Goal: Task Accomplishment & Management: Use online tool/utility

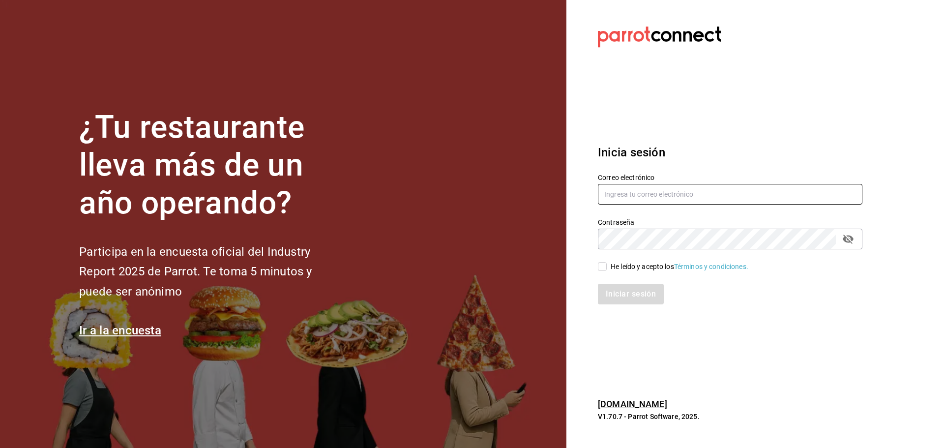
click at [651, 192] on input "text" at bounding box center [730, 194] width 264 height 21
type input "luis190101@gmail.com"
click at [610, 266] on span "He leído y acepto los Términos y condiciones." at bounding box center [678, 266] width 142 height 10
click at [607, 266] on input "He leído y acepto los Términos y condiciones." at bounding box center [602, 266] width 9 height 9
checkbox input "true"
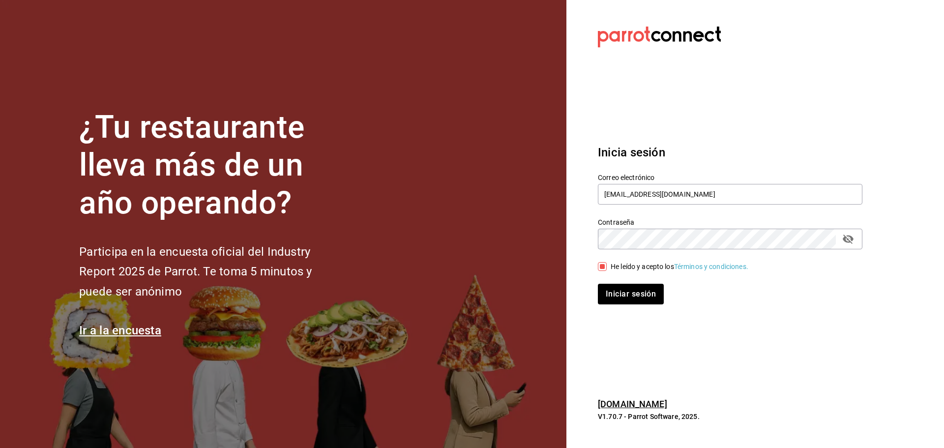
click at [619, 310] on div "Inicia sesión Correo electrónico luis190101@gmail.com Contraseña Contraseña He …" at bounding box center [730, 224] width 264 height 184
click at [625, 302] on button "Iniciar sesión" at bounding box center [631, 294] width 67 height 21
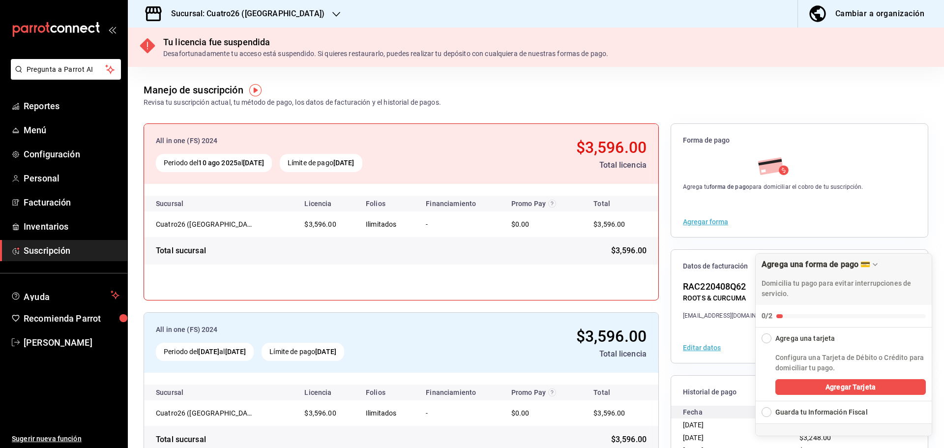
click at [262, 11] on h3 "Sucursal: Cuatro26 ([GEOGRAPHIC_DATA])" at bounding box center [243, 14] width 161 height 12
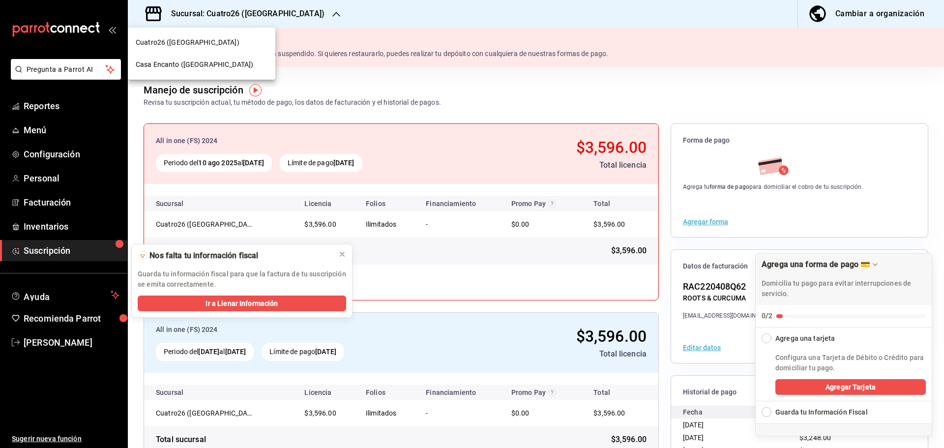
click at [251, 62] on div "Casa Encanto ([GEOGRAPHIC_DATA])" at bounding box center [202, 64] width 132 height 10
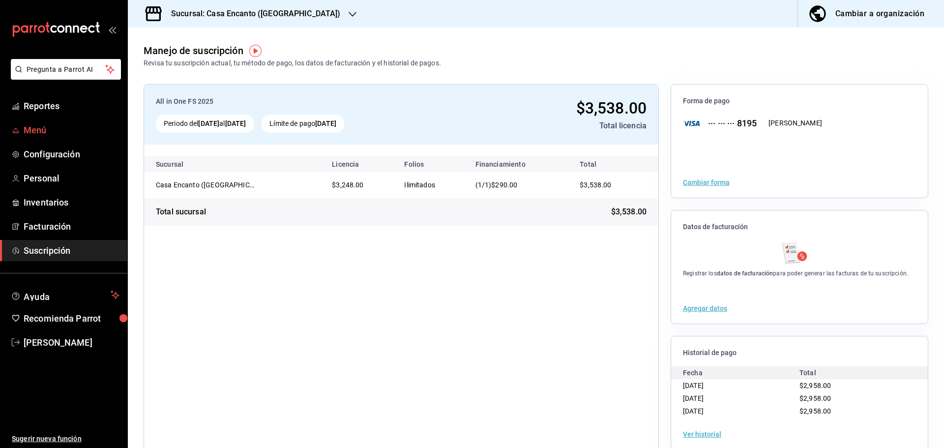
click at [80, 125] on span "Menú" at bounding box center [72, 129] width 96 height 13
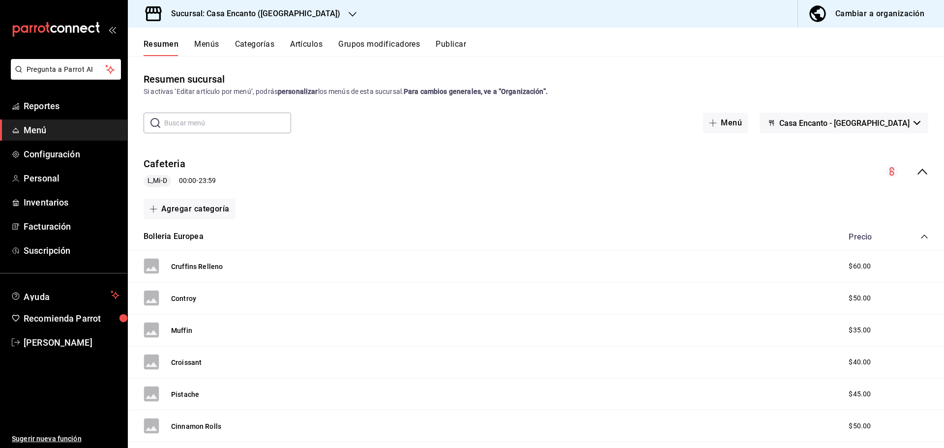
click at [300, 37] on div "Resumen Menús Categorías Artículos Grupos modificadores Publicar" at bounding box center [536, 42] width 816 height 29
click at [314, 46] on button "Artículos" at bounding box center [306, 47] width 32 height 17
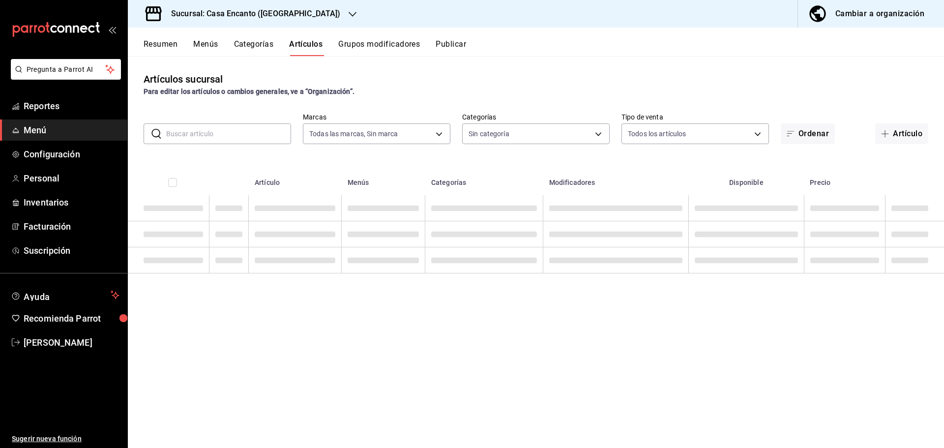
type input "dbeee84c-e3f2-405f-87ec-4bd3096e6bed"
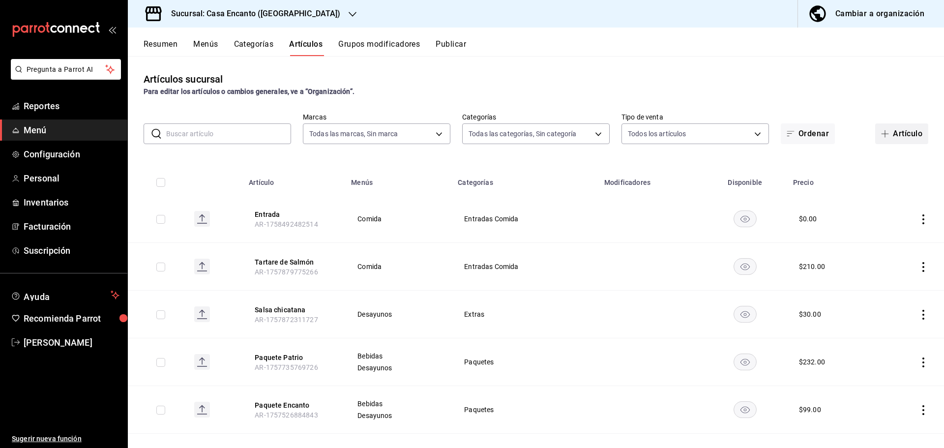
type input "80e8620a-f7ec-4ab9-b98d-1fe911decc4d,da9ec354-7044-4f2f-87e0-5fb671563cea,f7aae…"
click at [902, 139] on button "Artículo" at bounding box center [901, 133] width 53 height 21
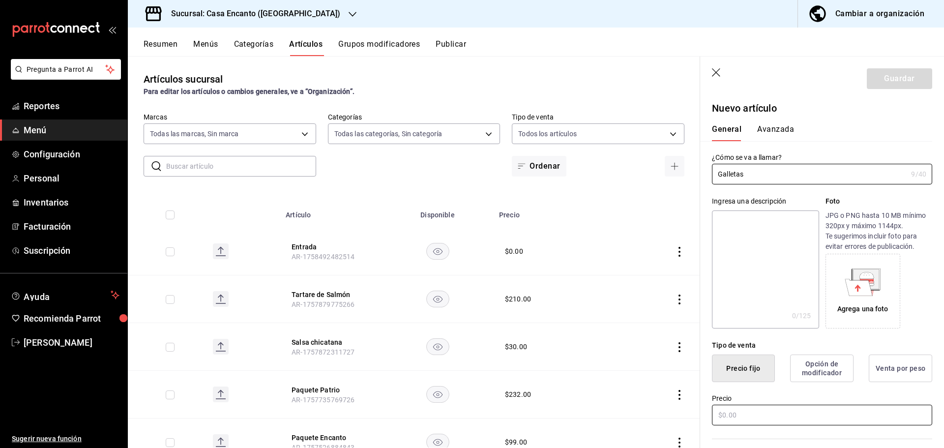
type input "Galletas"
click at [781, 407] on input "text" at bounding box center [822, 415] width 220 height 21
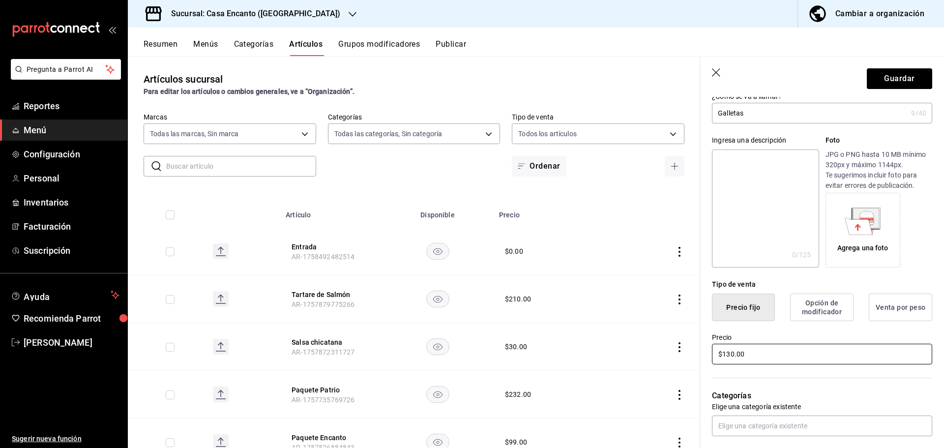
scroll to position [197, 0]
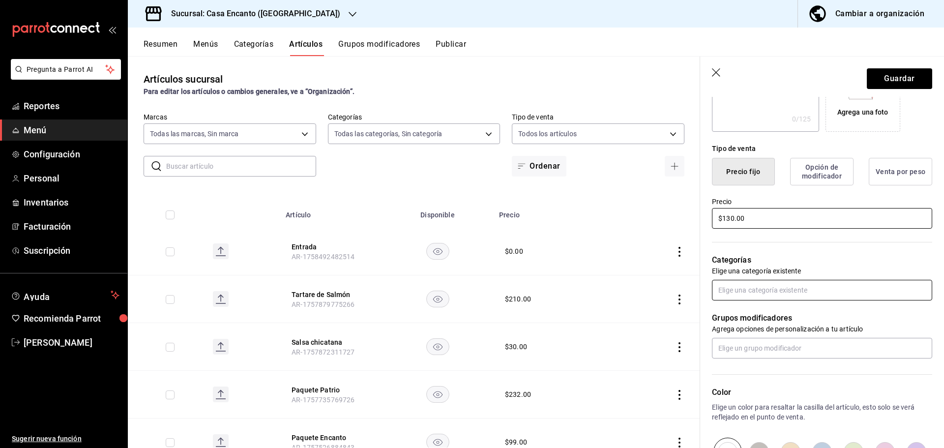
type input "$130.00"
click at [812, 286] on input "text" at bounding box center [822, 290] width 220 height 21
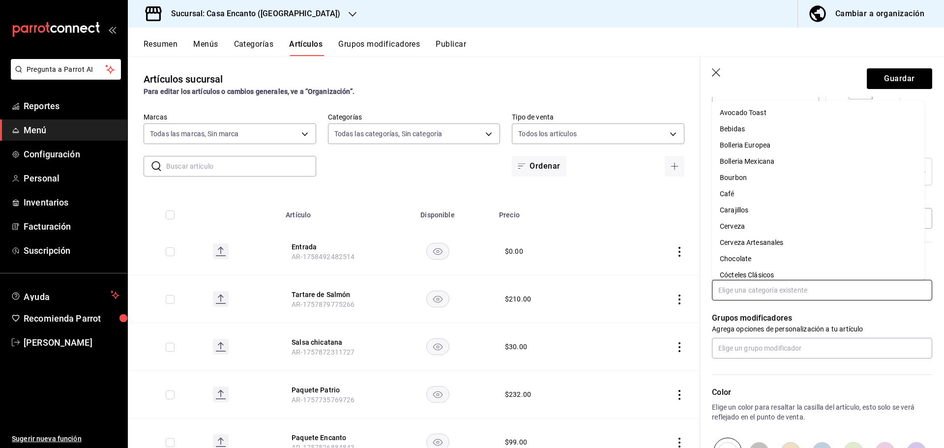
click at [844, 170] on li "Bourbon" at bounding box center [818, 178] width 213 height 16
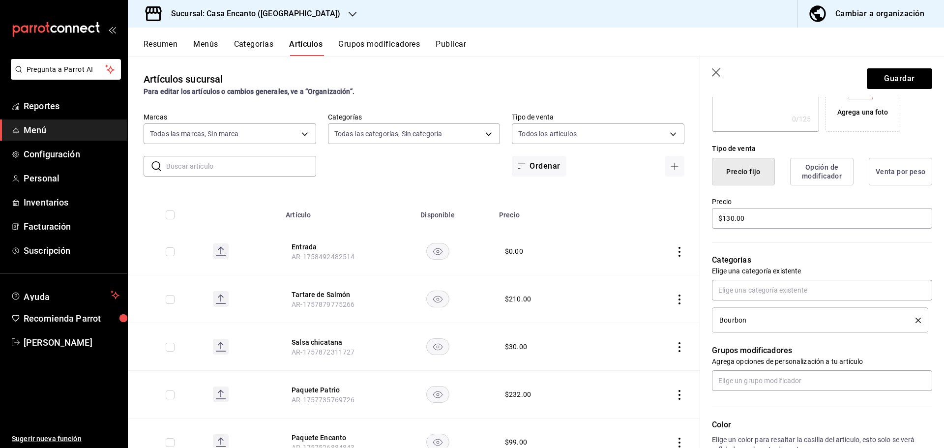
click at [915, 320] on icon "delete" at bounding box center [917, 320] width 5 height 5
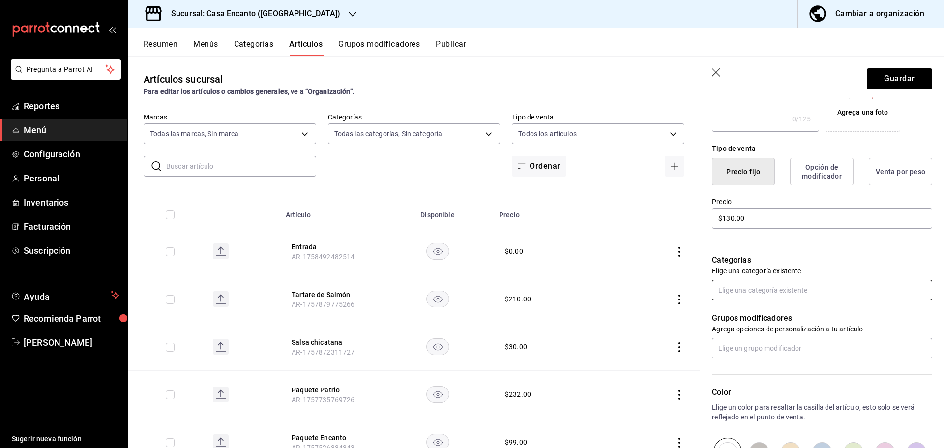
click at [894, 296] on input "text" at bounding box center [822, 290] width 220 height 21
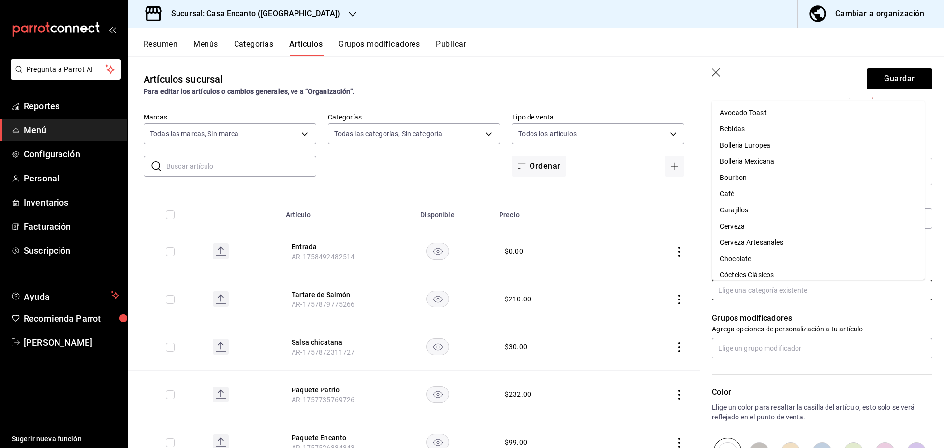
click at [755, 158] on li "Bolleria Mexicana" at bounding box center [818, 161] width 213 height 16
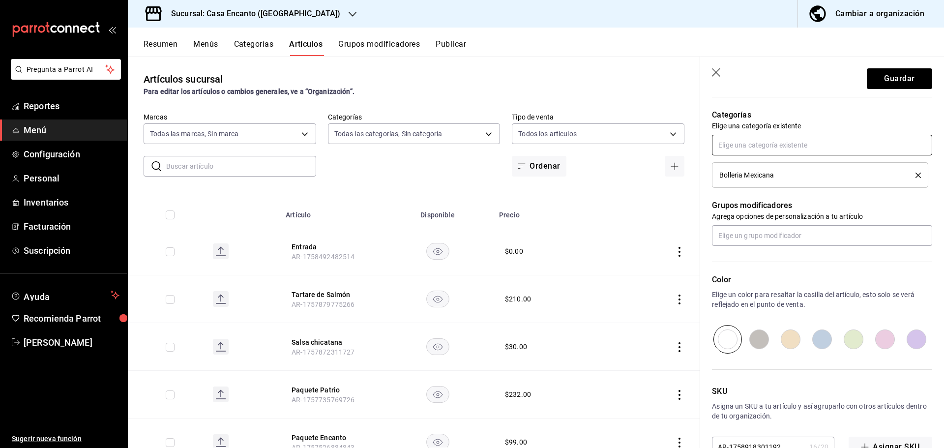
scroll to position [344, 0]
click at [887, 74] on button "Guardar" at bounding box center [899, 78] width 65 height 21
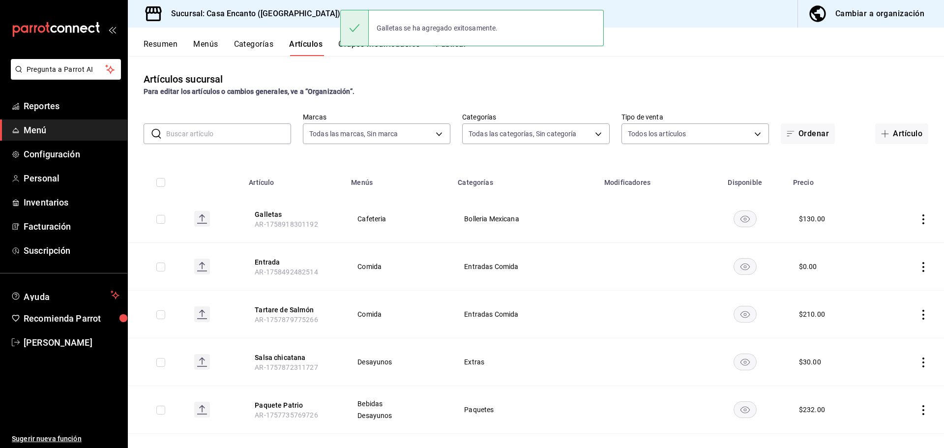
click at [459, 54] on button "Publicar" at bounding box center [451, 47] width 30 height 17
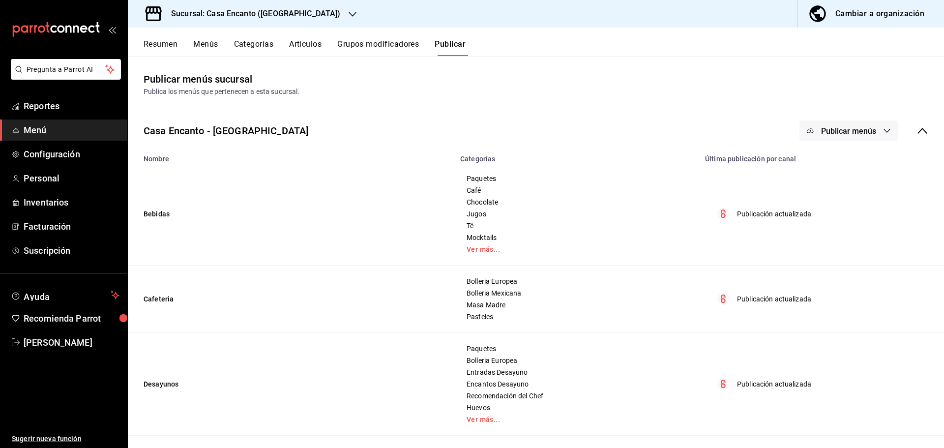
click at [860, 135] on span "Publicar menús" at bounding box center [848, 130] width 55 height 9
click at [858, 164] on span "Punto de venta" at bounding box center [855, 163] width 47 height 10
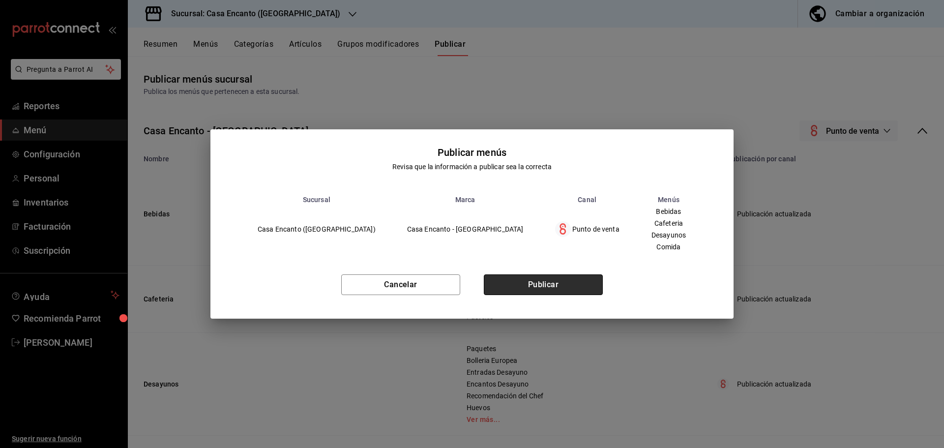
click at [579, 284] on button "Publicar" at bounding box center [543, 284] width 119 height 21
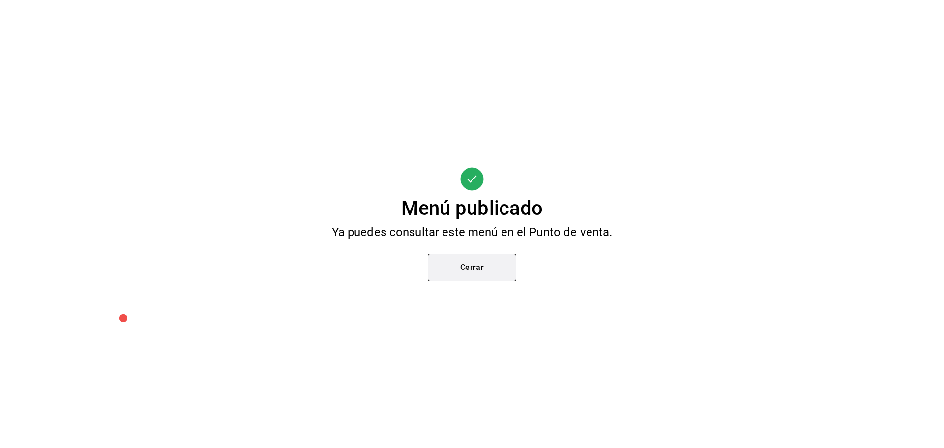
click at [475, 274] on button "Cerrar" at bounding box center [472, 268] width 88 height 28
